Goal: Task Accomplishment & Management: Manage account settings

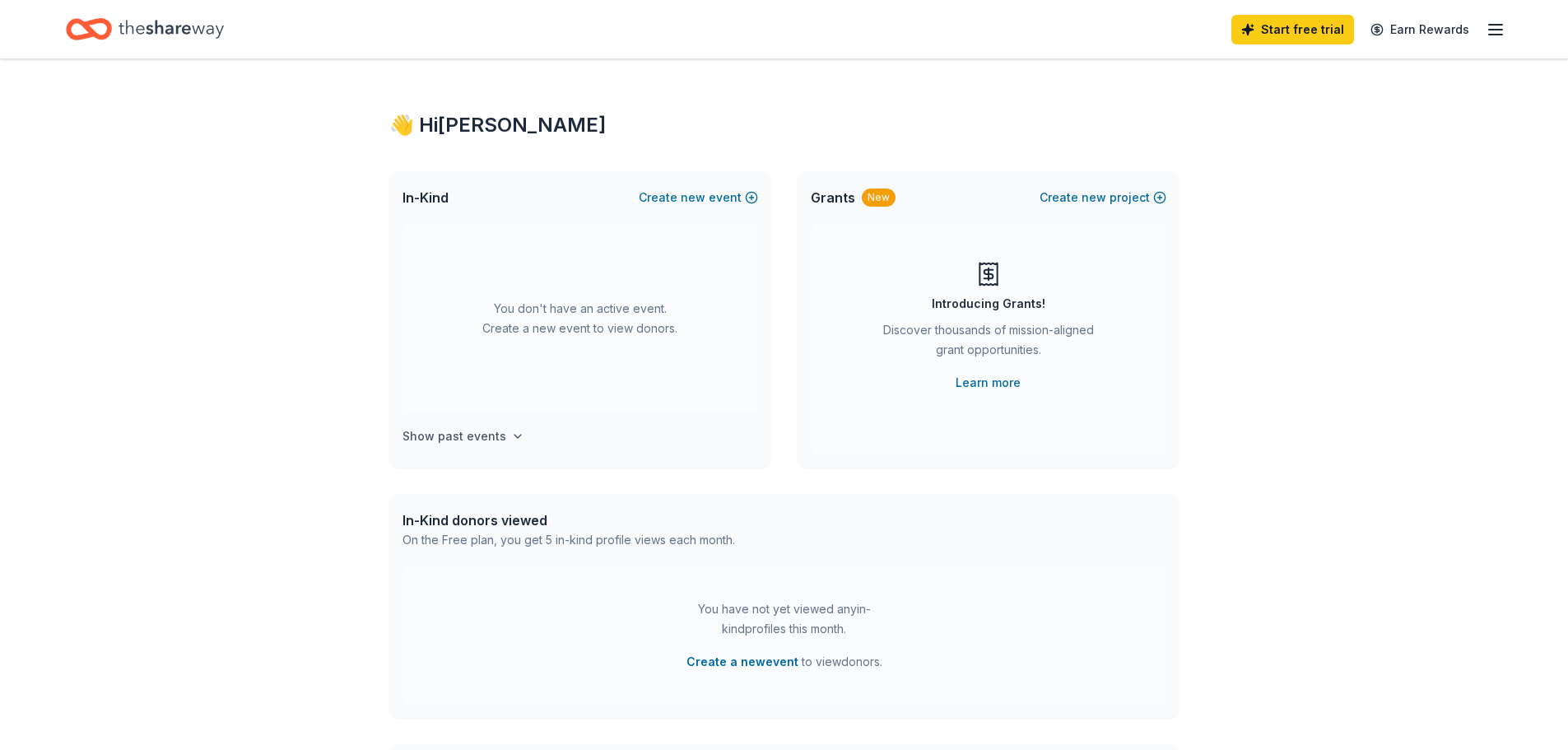
click at [500, 439] on button "Show past events" at bounding box center [463, 436] width 121 height 20
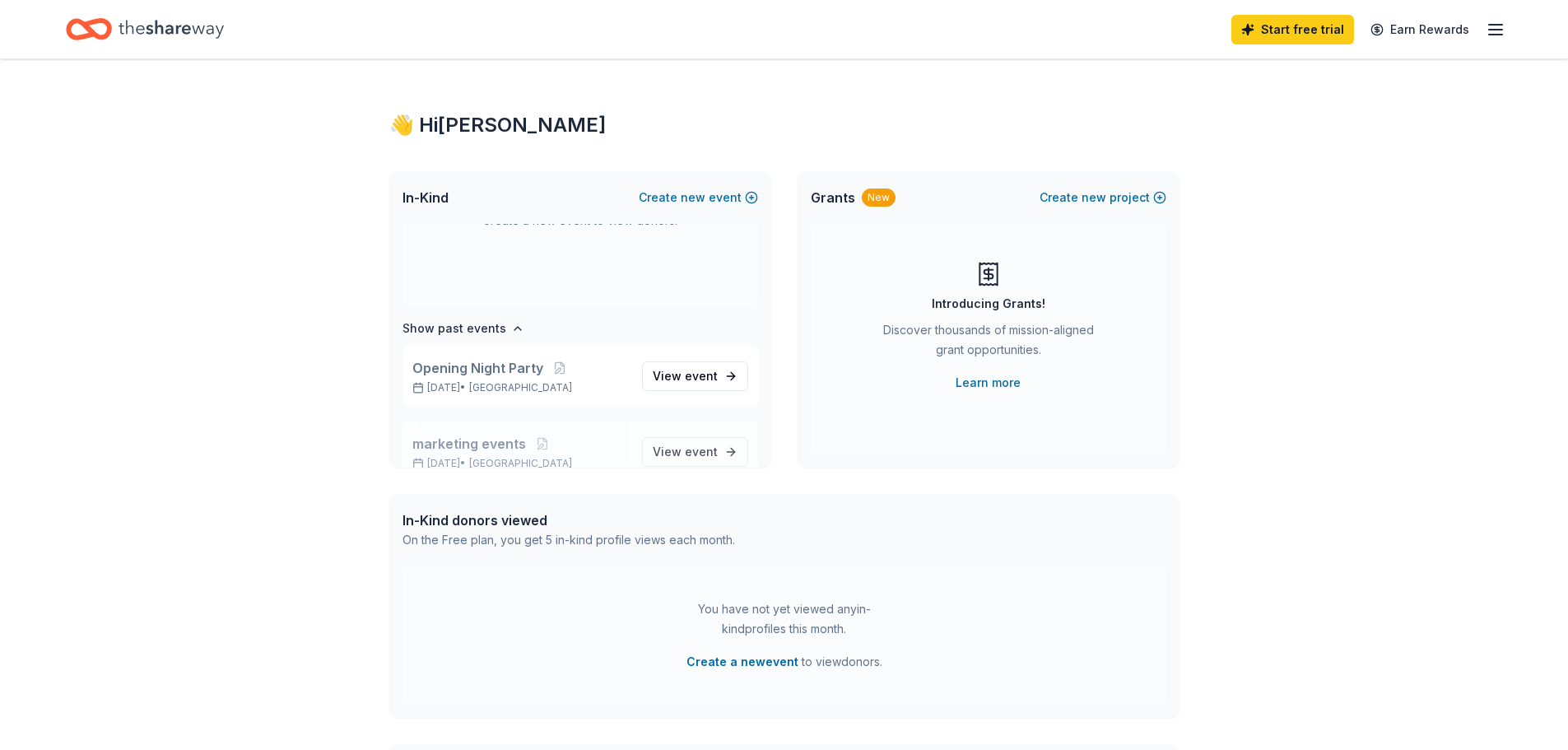
scroll to position [137, 0]
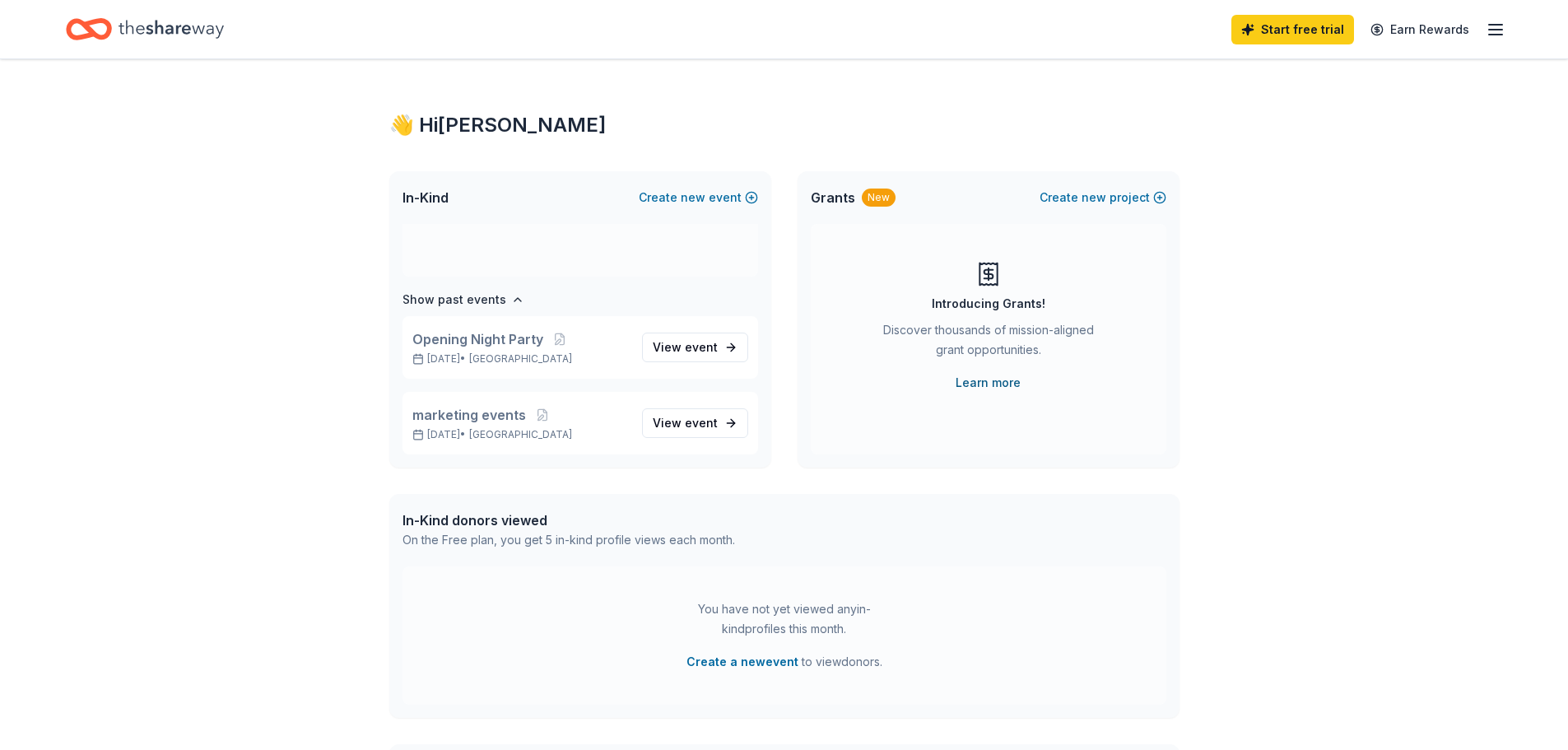
click at [1014, 386] on link "Learn more" at bounding box center [987, 382] width 65 height 20
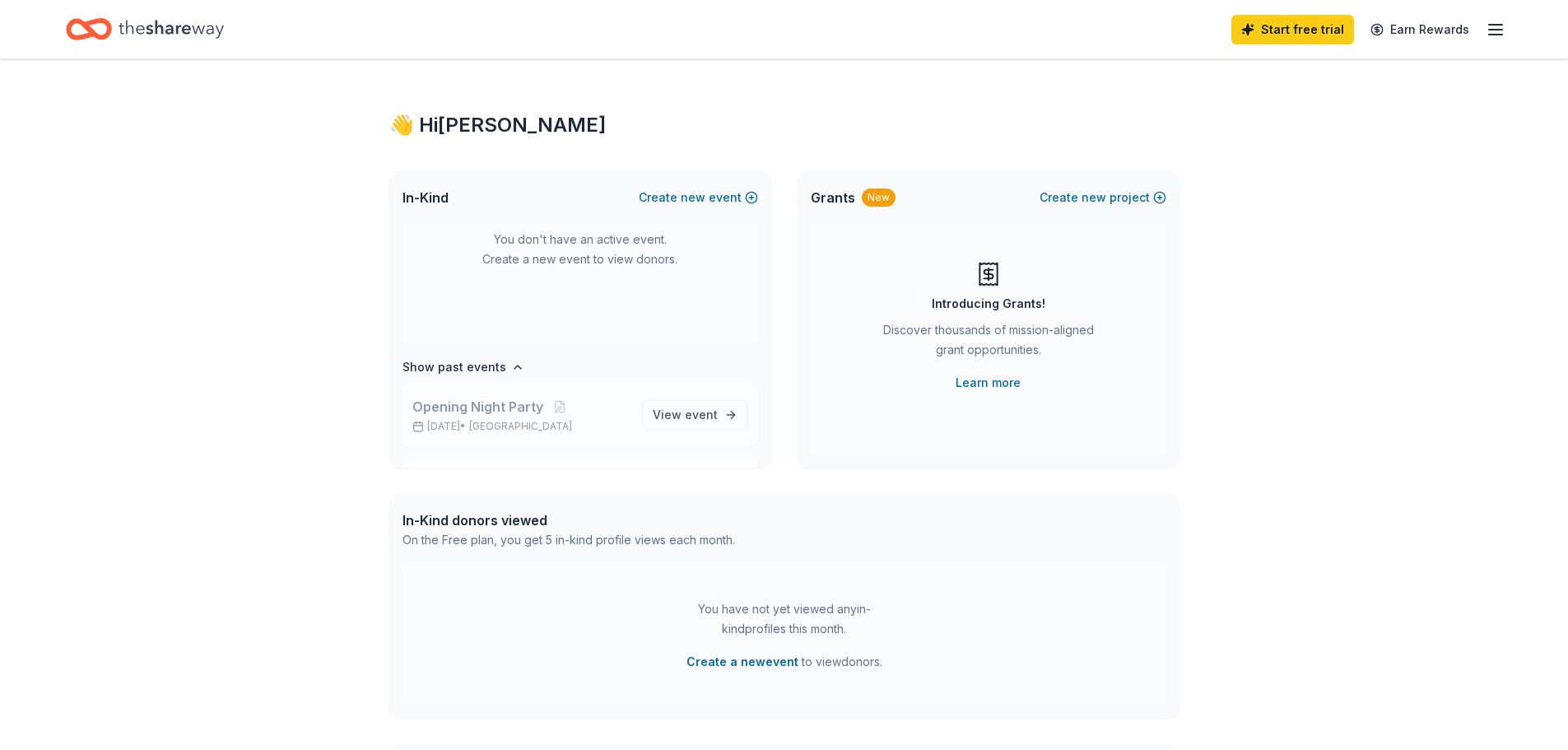
scroll to position [0, 0]
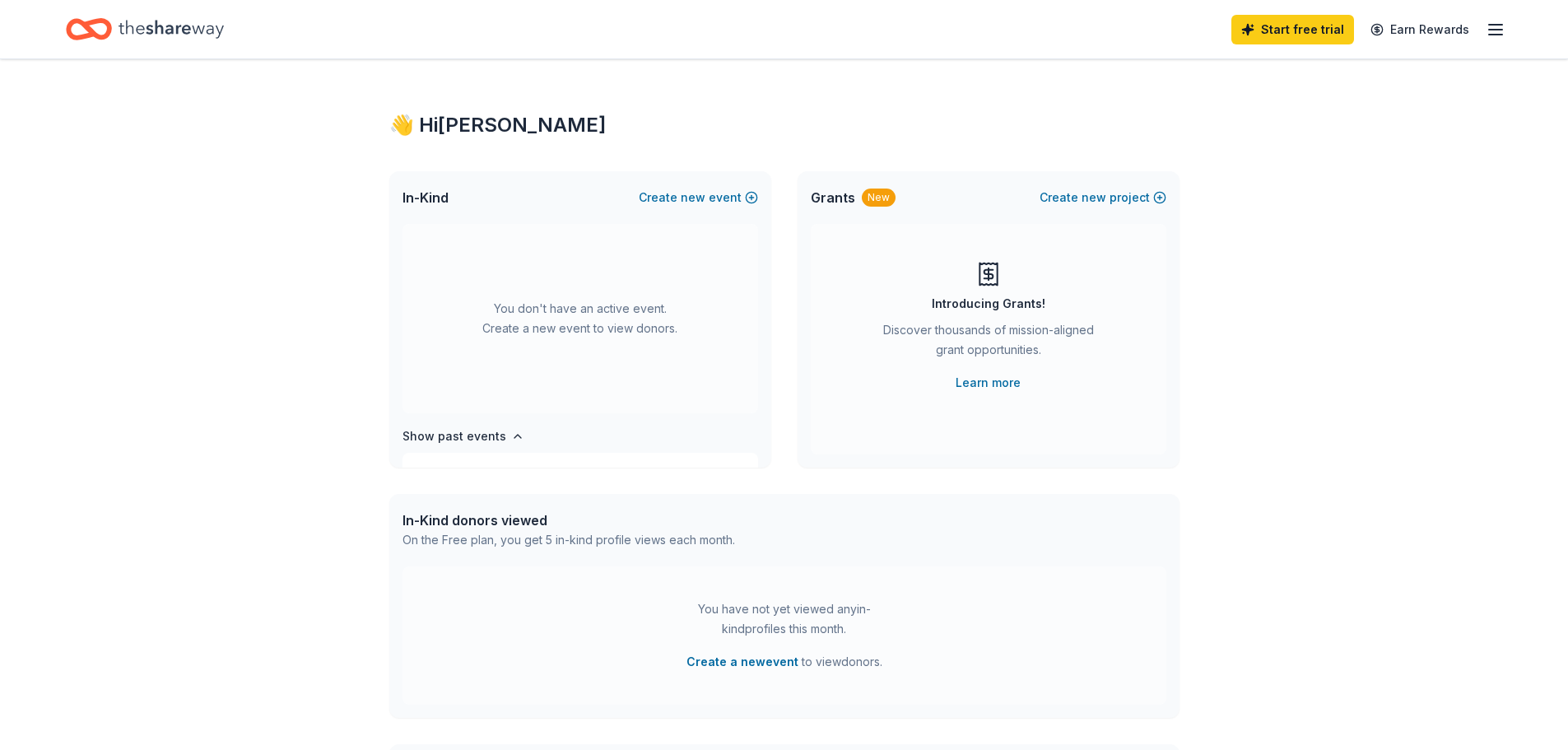
click at [1507, 29] on div "Start free trial Earn Rewards" at bounding box center [784, 29] width 1568 height 59
click at [1497, 27] on icon "button" at bounding box center [1495, 29] width 20 height 20
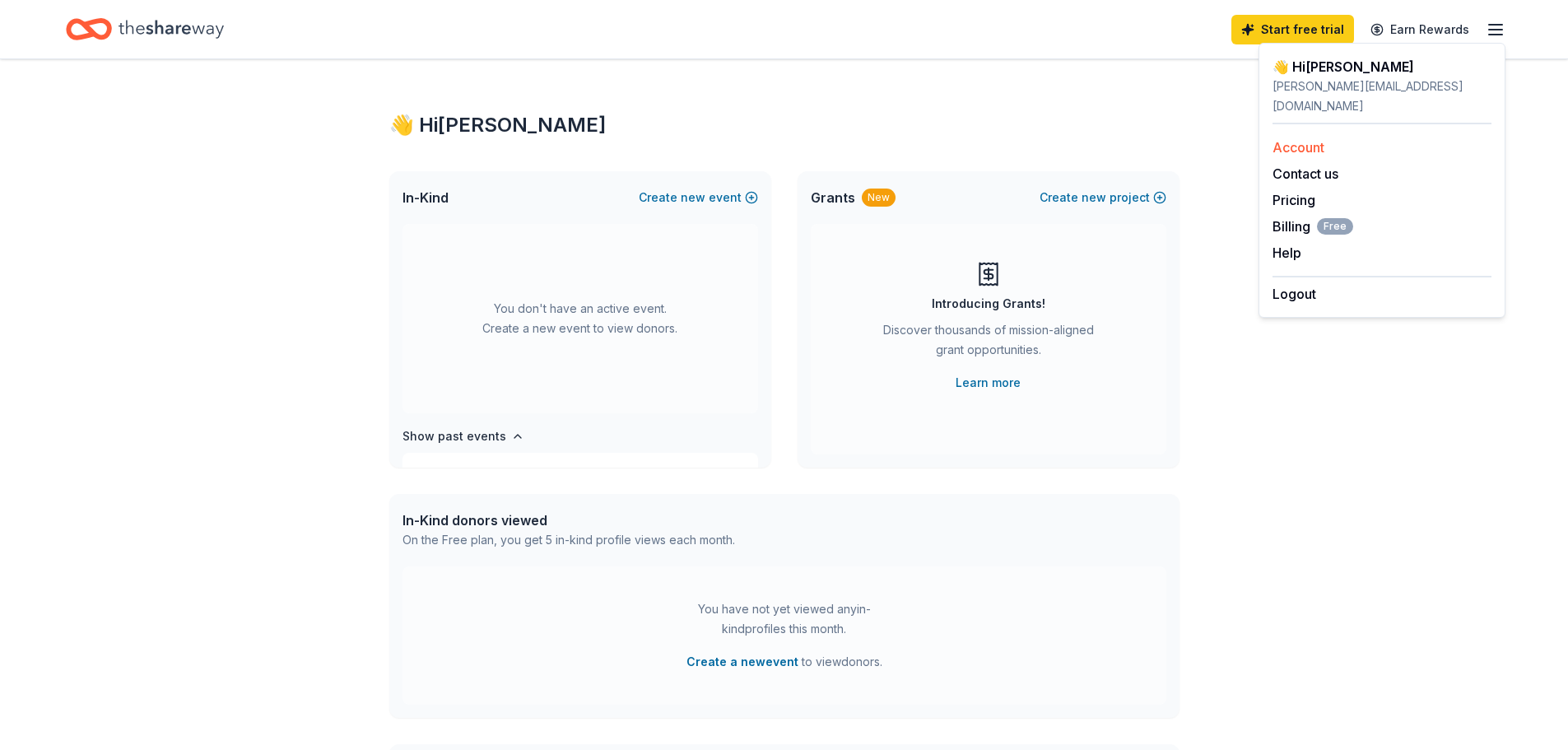
click at [1296, 139] on link "Account" at bounding box center [1298, 147] width 52 height 16
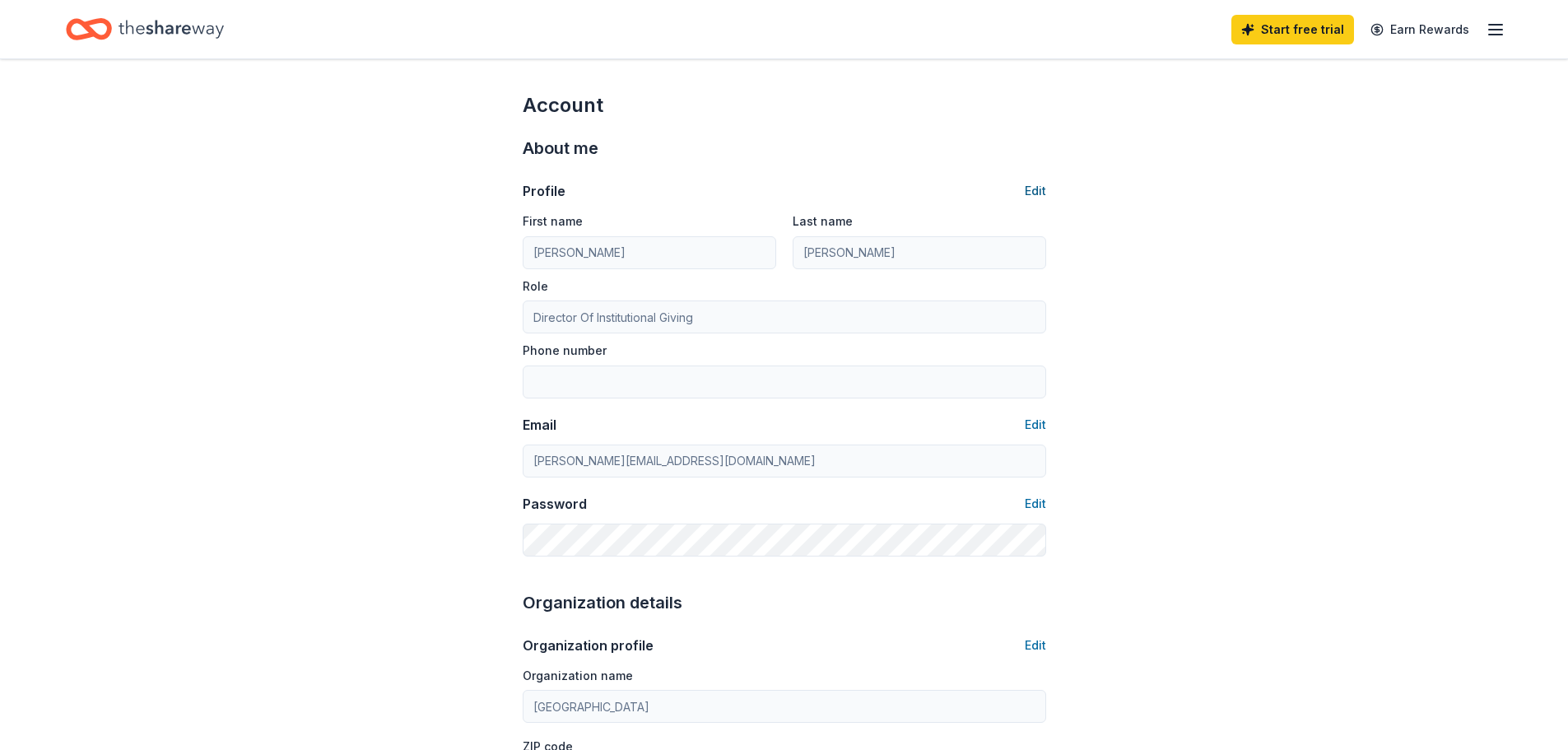
click at [1030, 192] on button "Edit" at bounding box center [1035, 190] width 21 height 20
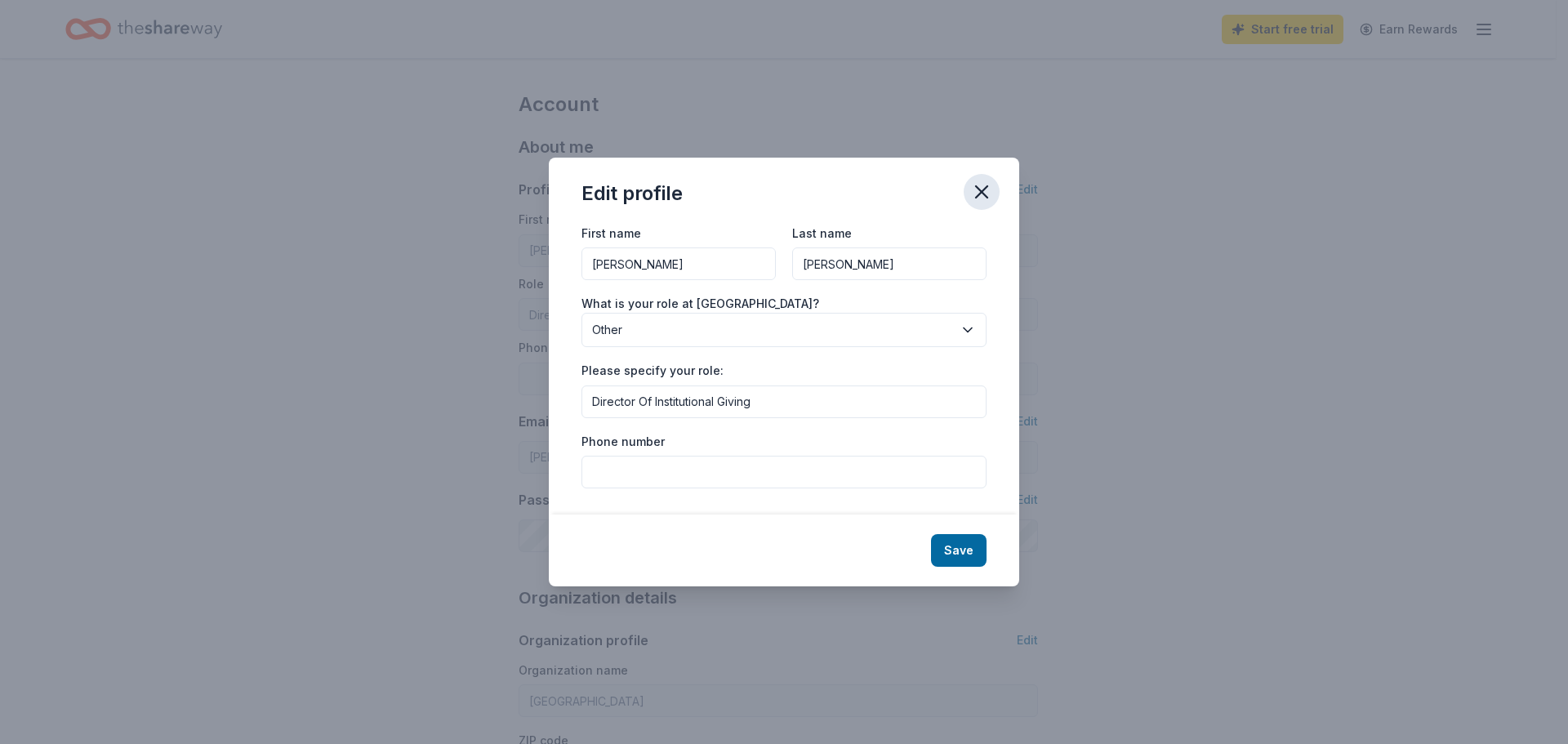
click at [996, 190] on button "button" at bounding box center [982, 191] width 36 height 36
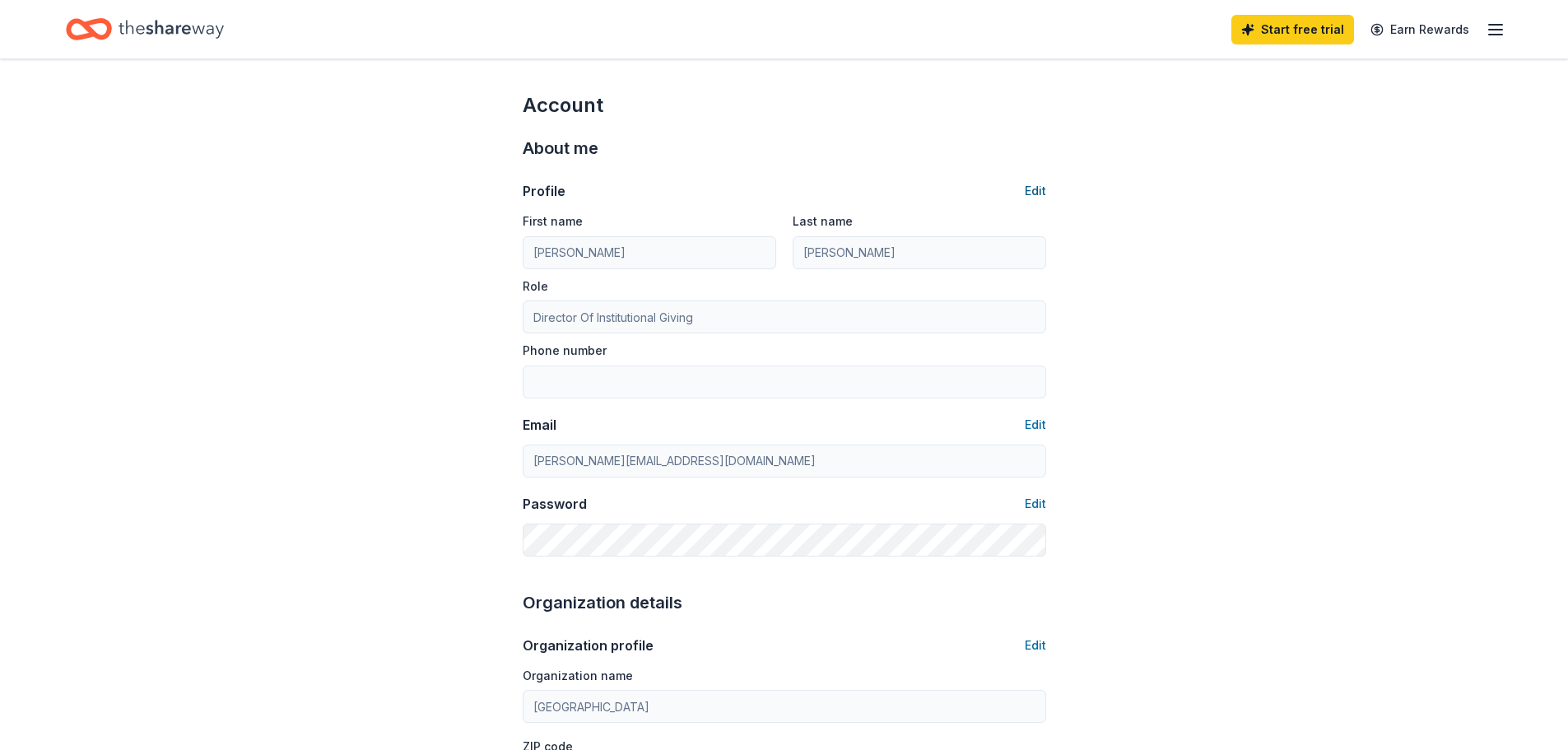
click at [1042, 193] on button "Edit" at bounding box center [1035, 190] width 21 height 20
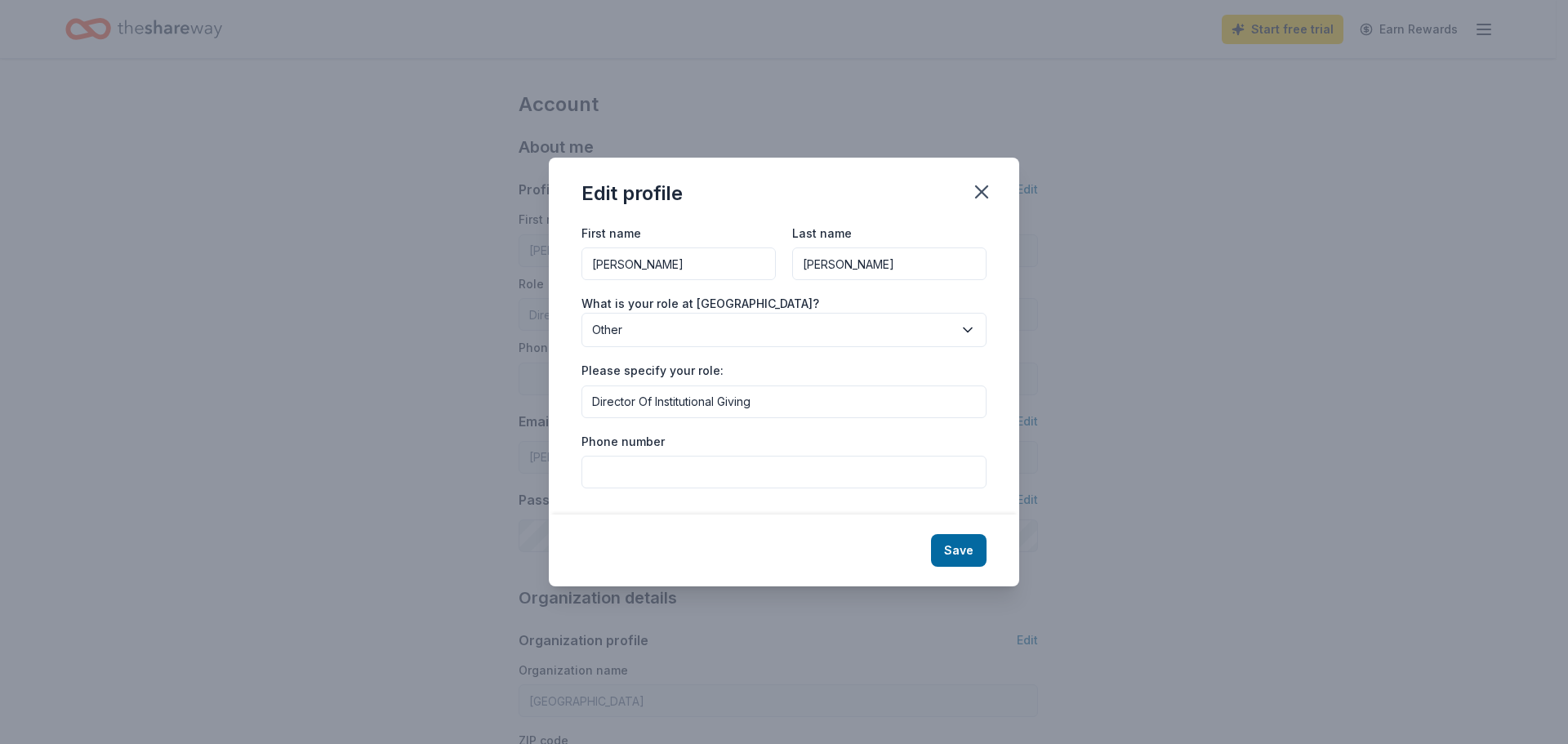
drag, startPoint x: 683, startPoint y: 254, endPoint x: 569, endPoint y: 243, distance: 114.5
click at [569, 243] on div "First name Stephen Last name McFarland What is your role at New Conservatory Th…" at bounding box center [784, 369] width 470 height 292
type input "Storm"
type input "Marquis"
drag, startPoint x: 645, startPoint y: 402, endPoint x: 581, endPoint y: 404, distance: 64.0
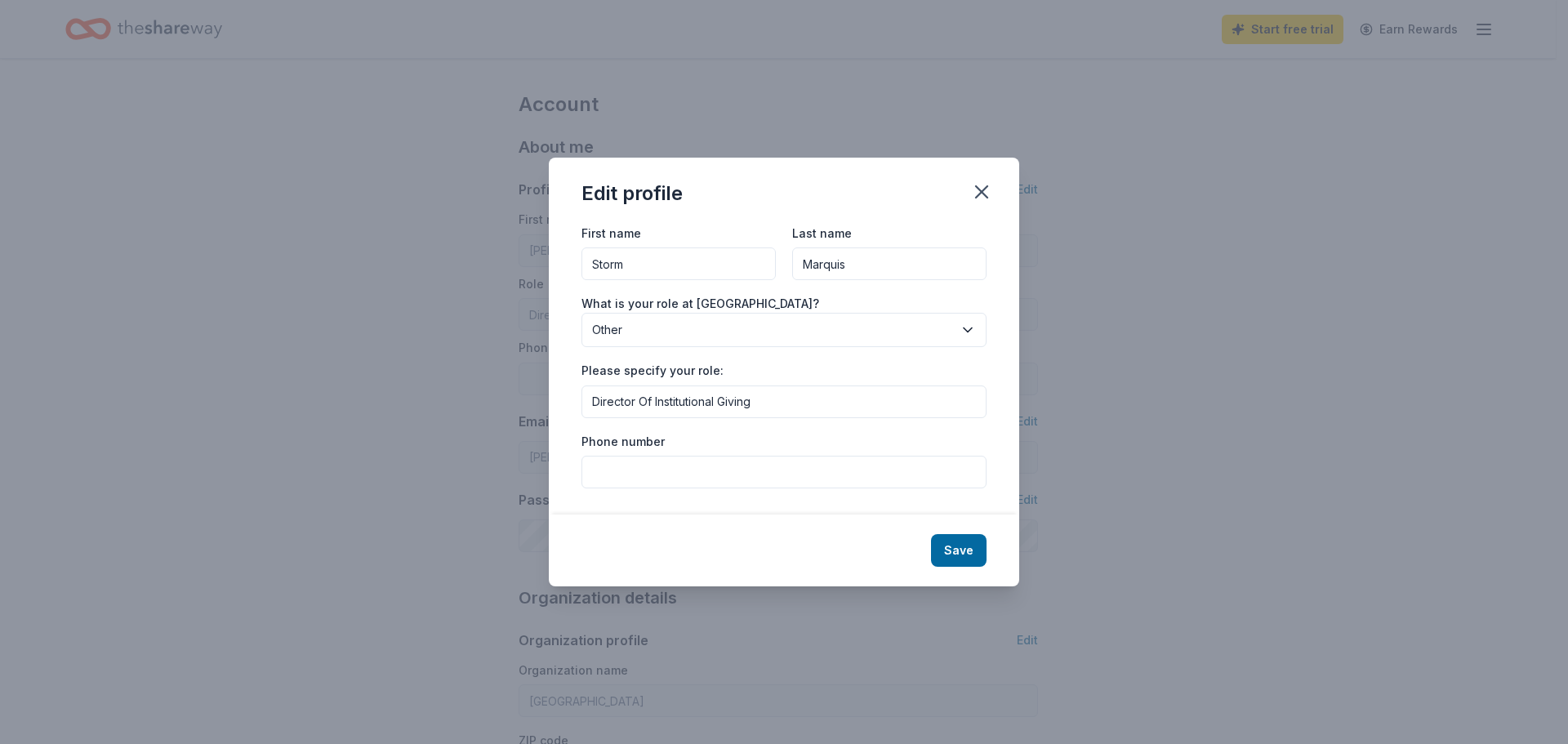
click at [581, 404] on div "First name Storm Last name Marquis What is your role at New Conservatory Theatr…" at bounding box center [784, 369] width 470 height 292
type input "Manager of Institutional Giving"
click at [663, 484] on input "Phone number" at bounding box center [784, 472] width 405 height 33
type input "4156946158"
click at [950, 553] on button "Save" at bounding box center [959, 550] width 56 height 33
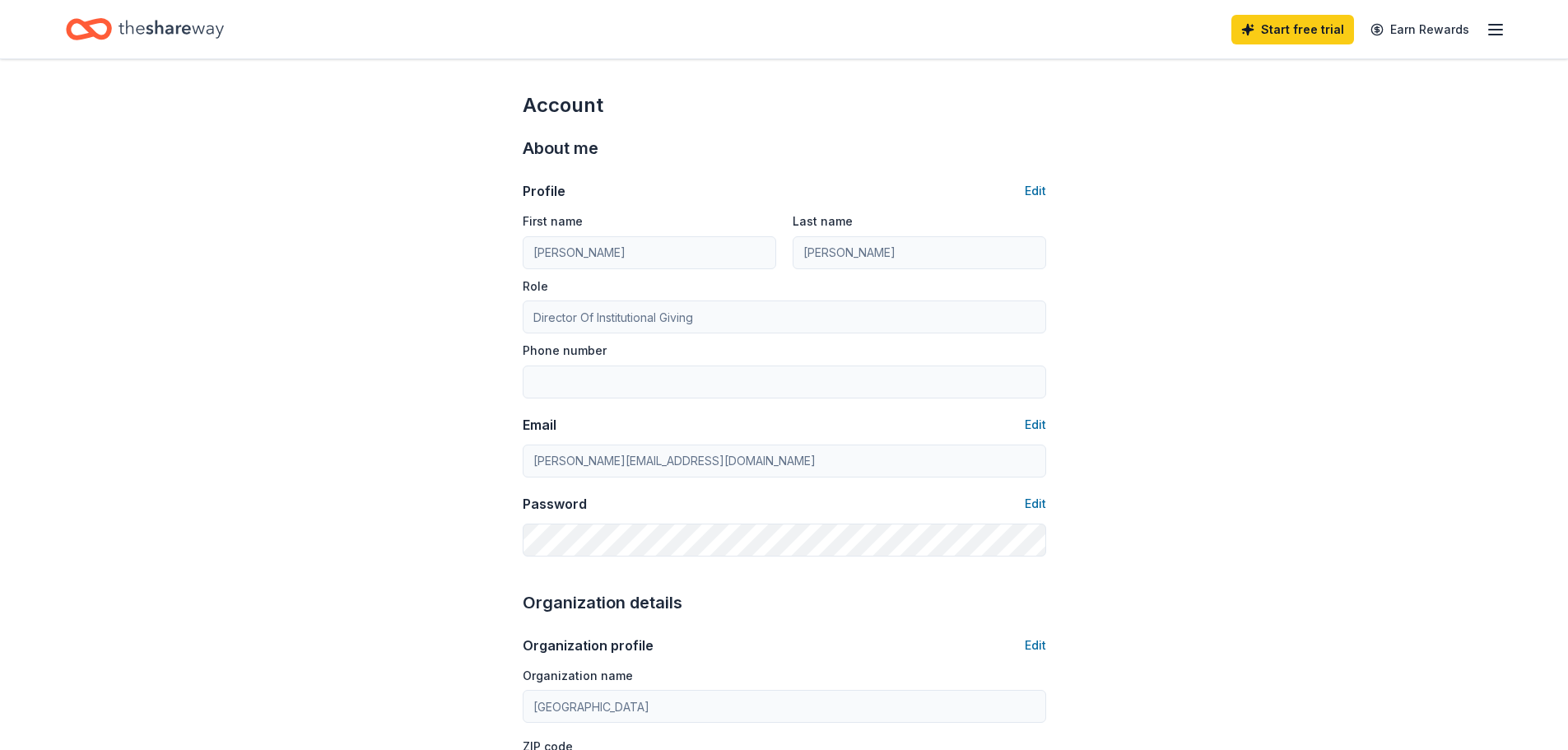
type input "Storm"
type input "Marquis"
type input "Manager of Institutional Giving"
type input "4156946158"
click at [1038, 421] on button "Edit" at bounding box center [1035, 425] width 21 height 20
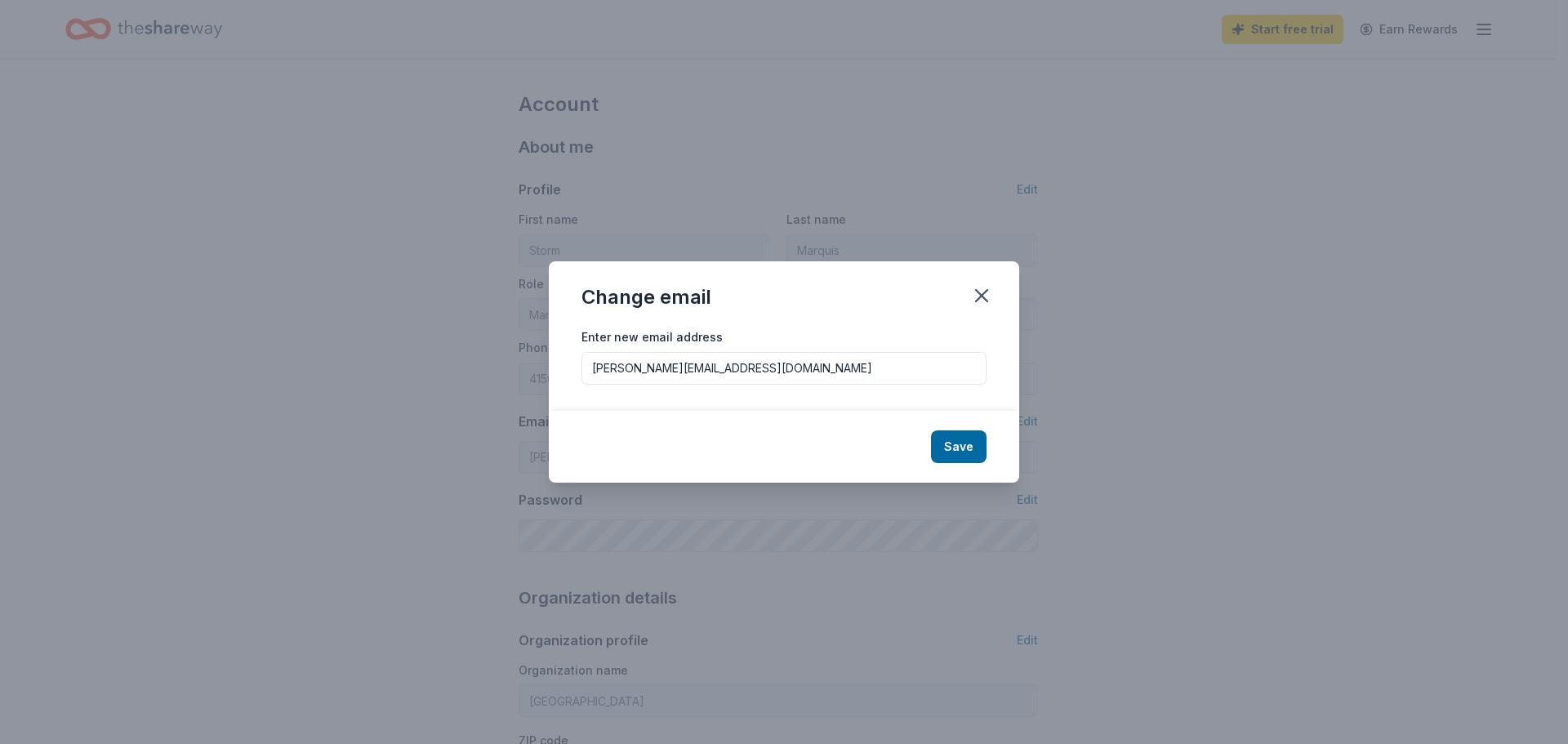
drag, startPoint x: 633, startPoint y: 370, endPoint x: 600, endPoint y: 367, distance: 33.1
click at [600, 367] on input "stephen@nctcsf.org" at bounding box center [784, 368] width 405 height 33
type input "[EMAIL_ADDRESS][DOMAIN_NAME]"
click at [950, 446] on button "Save" at bounding box center [959, 447] width 56 height 33
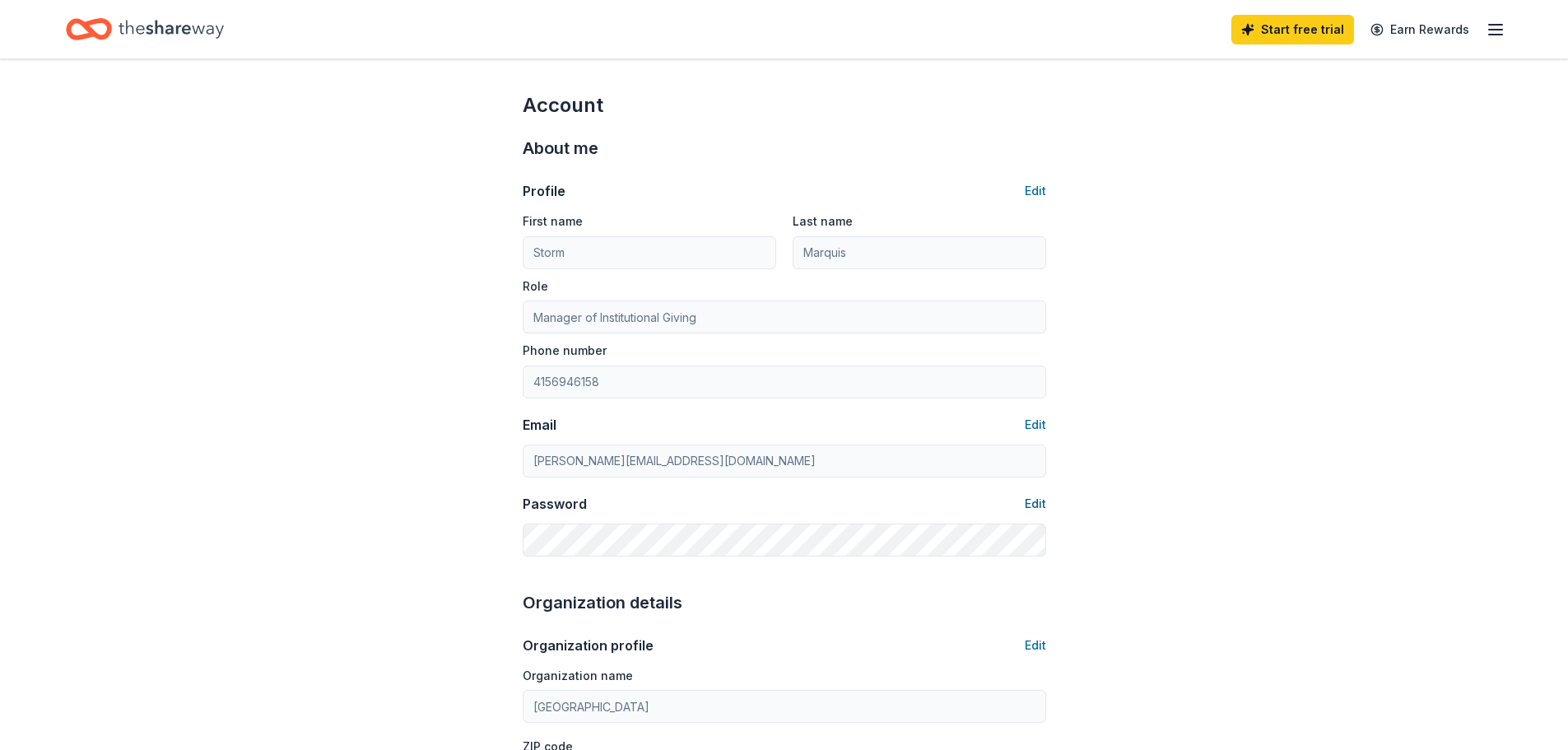
click at [1037, 502] on button "Edit" at bounding box center [1035, 504] width 21 height 20
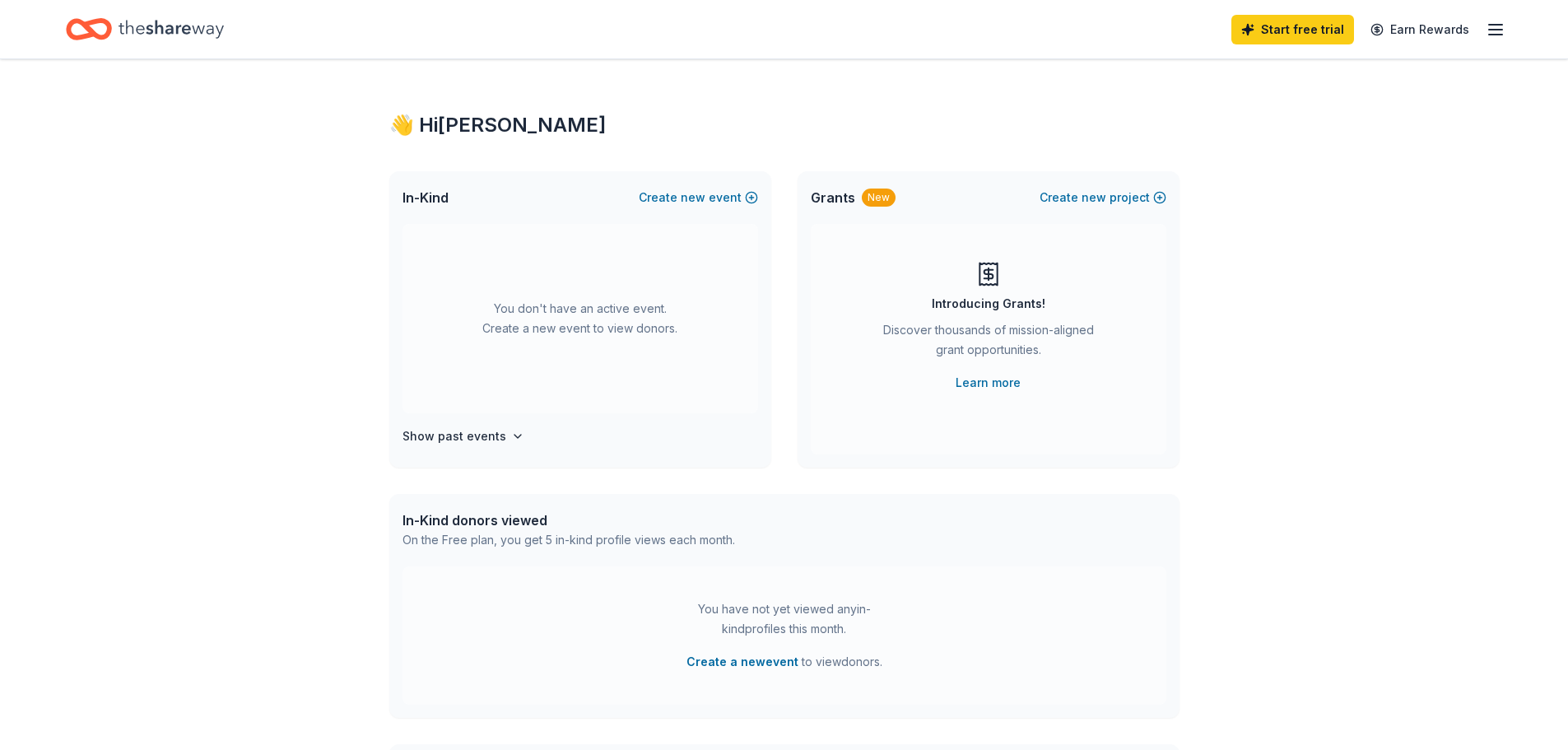
click at [1501, 28] on icon "button" at bounding box center [1495, 29] width 20 height 20
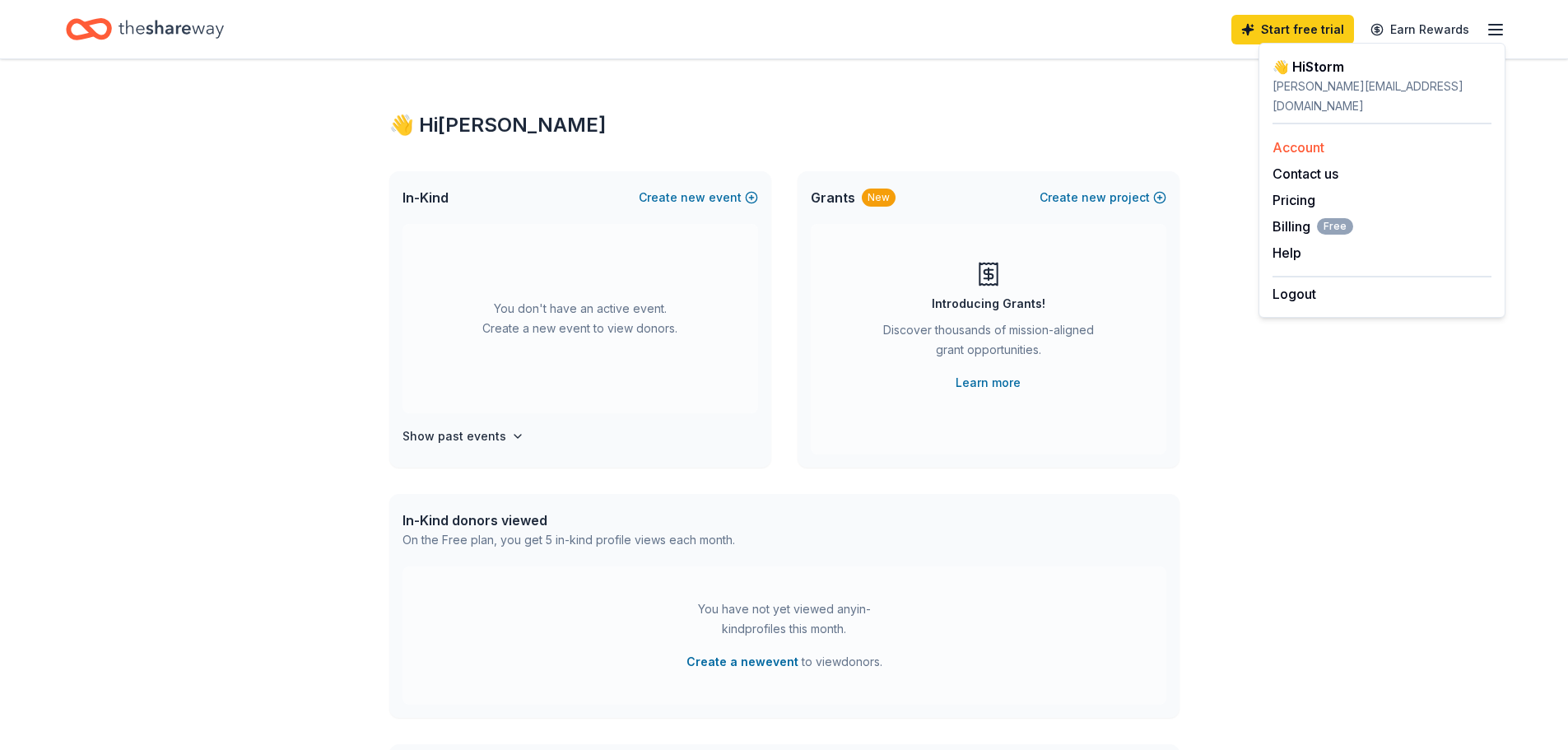
click at [1338, 138] on div "Account" at bounding box center [1382, 147] width 219 height 20
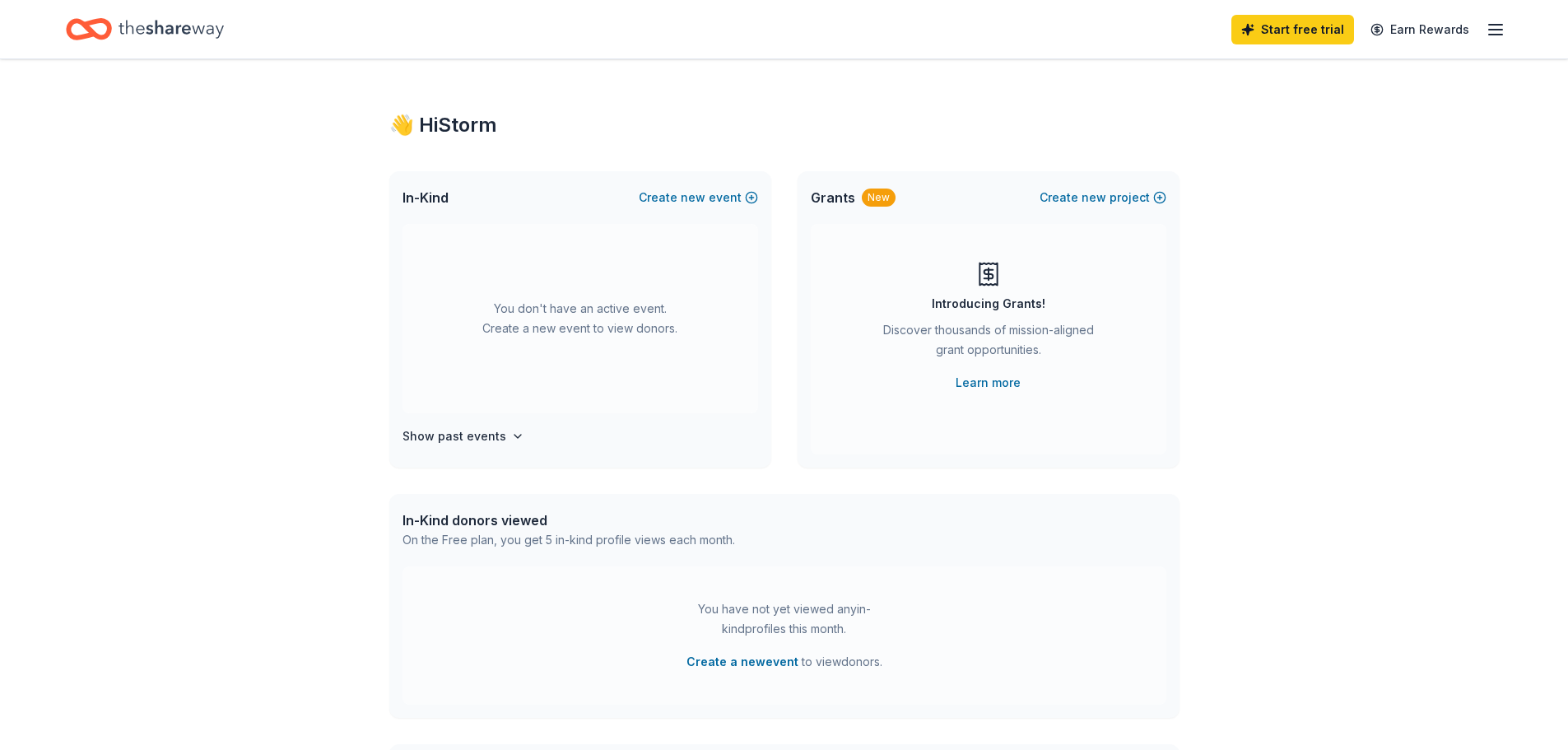
click at [1508, 31] on div "Start free trial Earn Rewards" at bounding box center [784, 29] width 1568 height 59
click at [1493, 27] on icon "button" at bounding box center [1495, 29] width 20 height 20
click at [1300, 123] on link "Account" at bounding box center [1298, 127] width 52 height 16
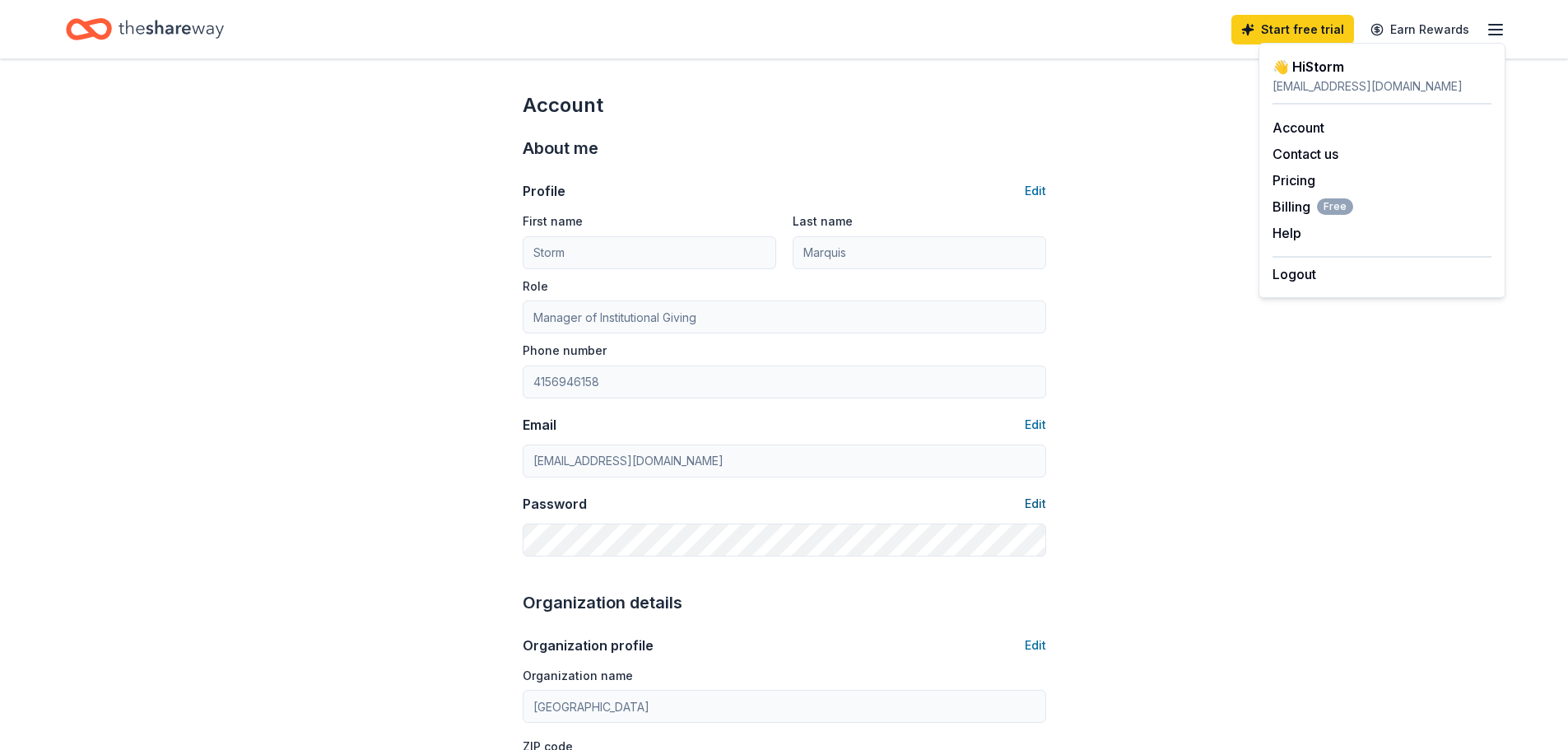
click at [1041, 505] on button "Edit" at bounding box center [1035, 504] width 21 height 20
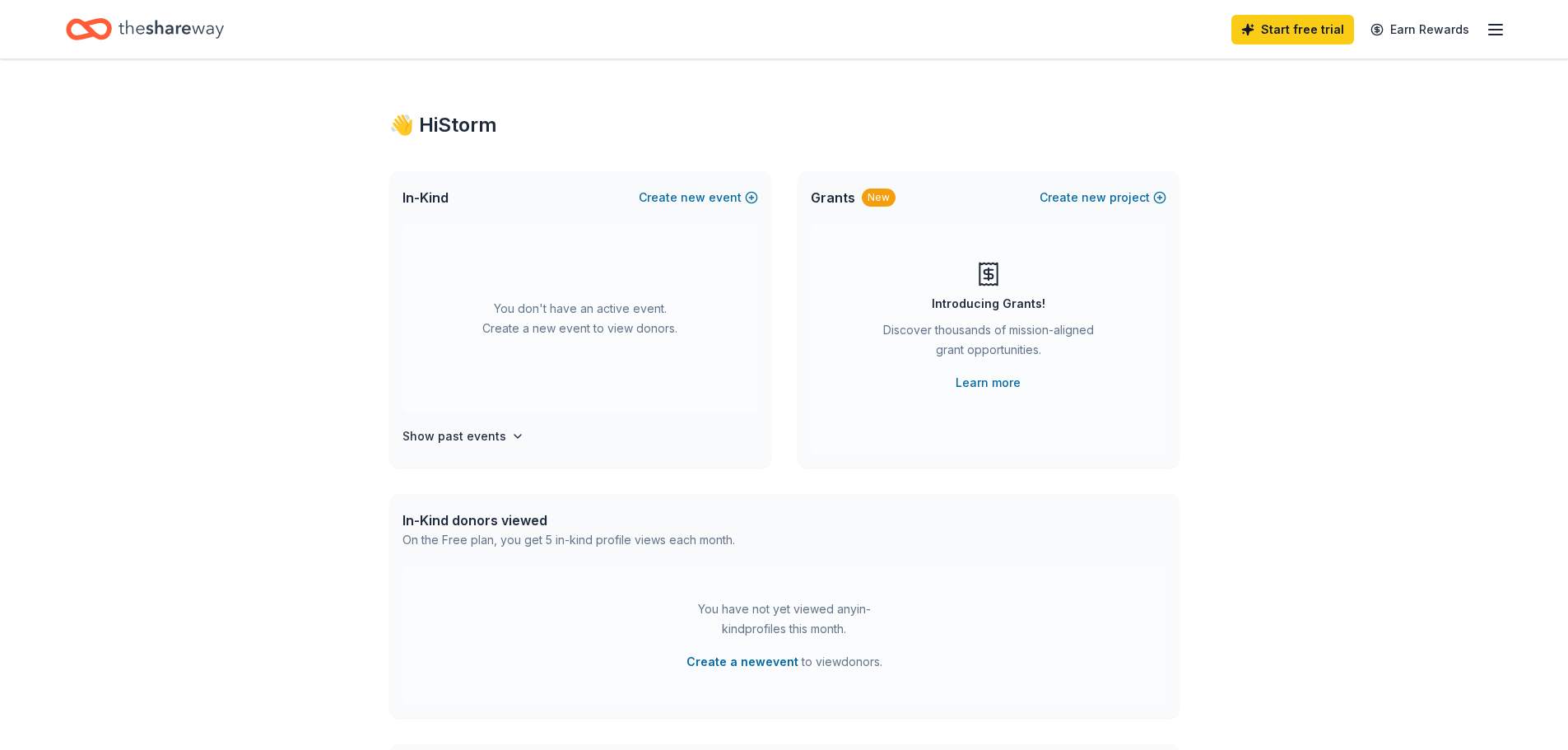
click at [1503, 35] on icon "button" at bounding box center [1495, 29] width 20 height 20
click at [1307, 282] on button "Logout" at bounding box center [1294, 273] width 43 height 20
